Goal: Transaction & Acquisition: Book appointment/travel/reservation

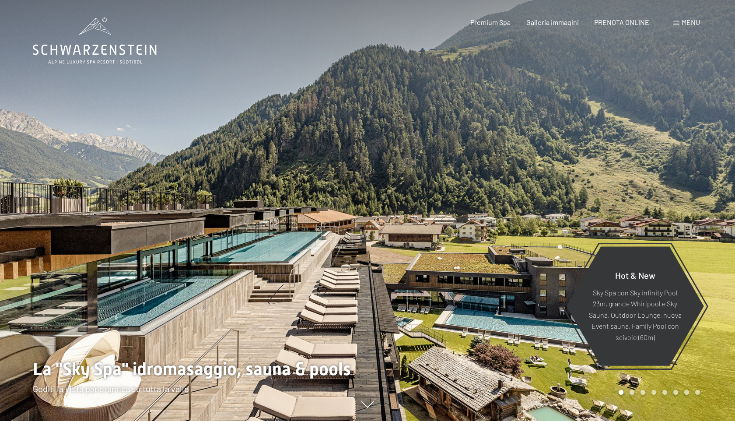
click at [673, 23] on div "Prenotazione Richiesta Premium Spa Galleria immagini PRENOTA ONLINE Menu DE IT …" at bounding box center [570, 22] width 260 height 10
click at [676, 23] on span at bounding box center [676, 23] width 6 height 4
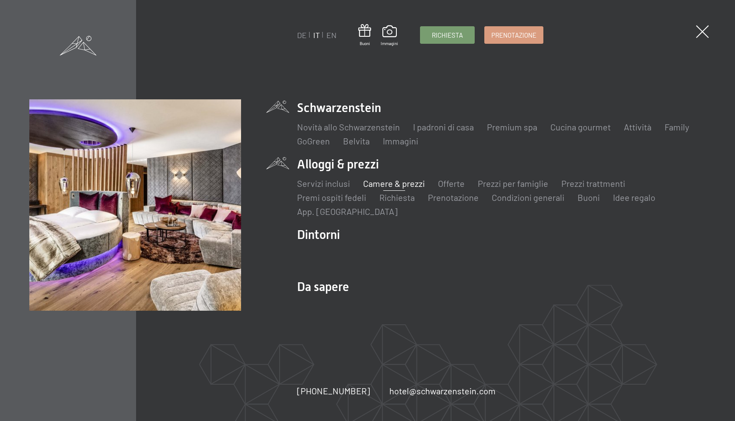
click at [399, 183] on link "Camere & prezzi" at bounding box center [394, 183] width 62 height 10
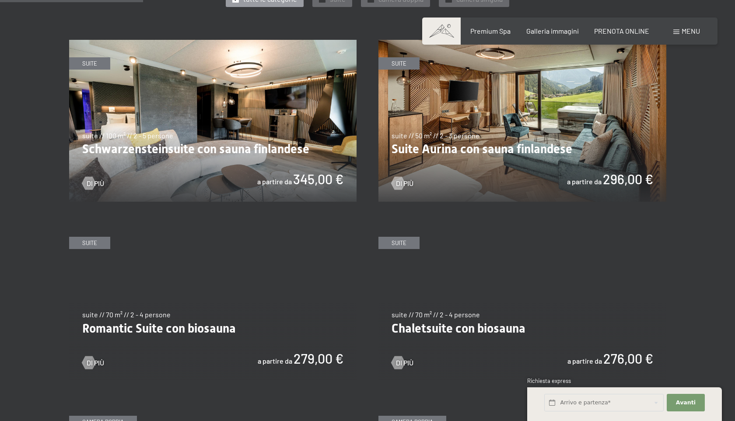
scroll to position [535, 0]
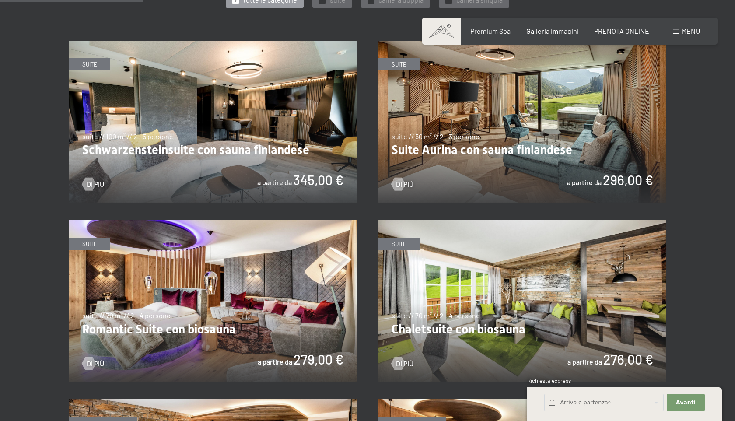
click at [559, 122] on img at bounding box center [522, 122] width 288 height 162
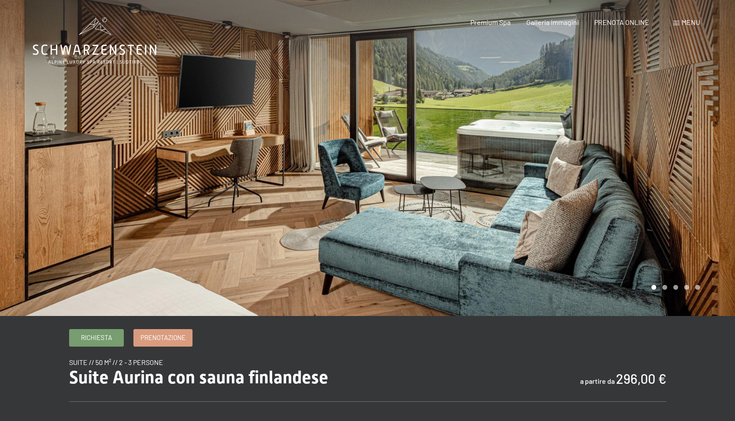
click at [685, 145] on div at bounding box center [550, 158] width 367 height 316
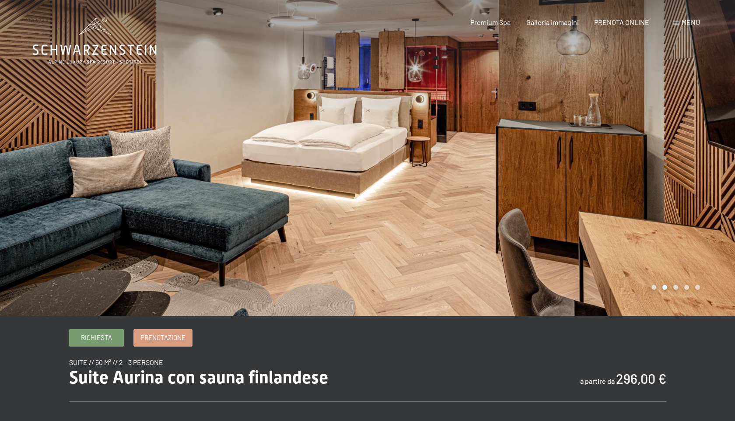
click at [685, 145] on div at bounding box center [550, 158] width 367 height 316
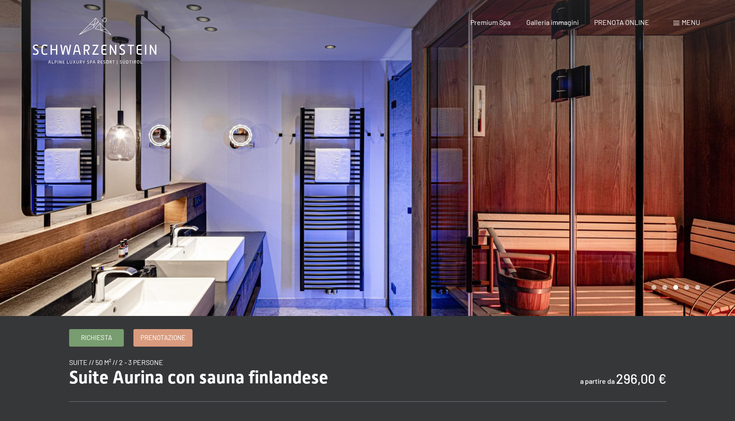
click at [685, 145] on div at bounding box center [550, 158] width 367 height 316
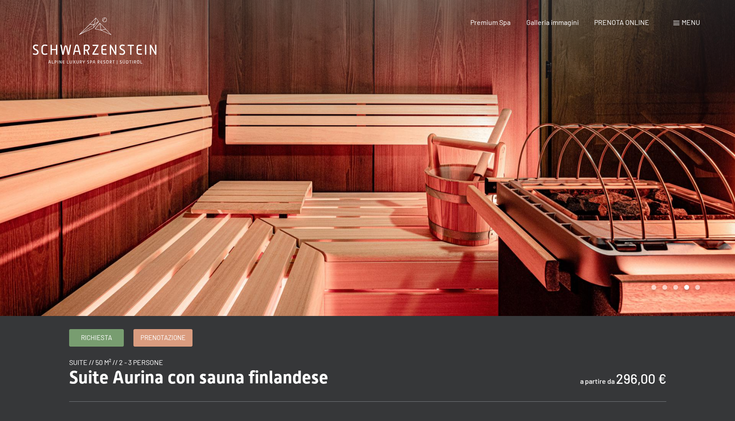
click at [685, 145] on div at bounding box center [550, 158] width 367 height 316
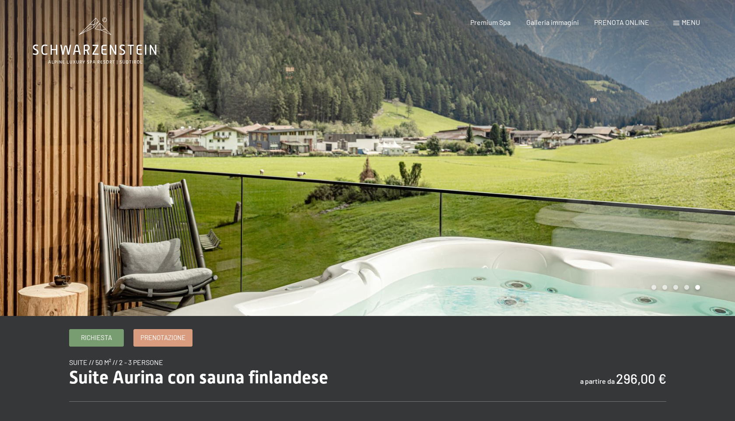
click at [685, 145] on div at bounding box center [550, 158] width 367 height 316
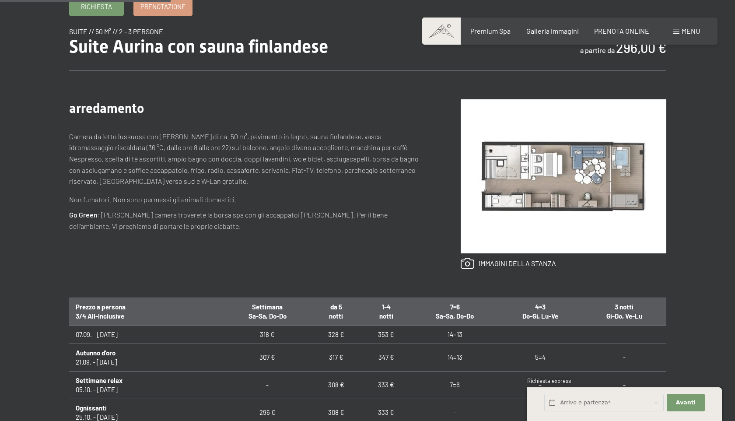
scroll to position [332, 0]
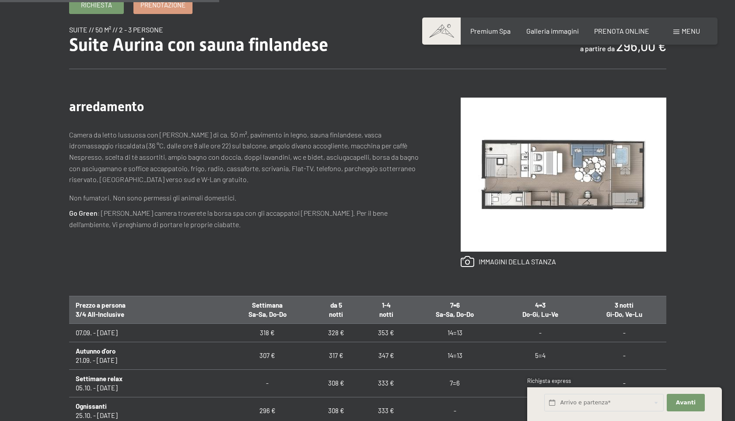
click at [564, 158] on img at bounding box center [564, 175] width 206 height 154
